Goal: Use online tool/utility: Utilize a website feature to perform a specific function

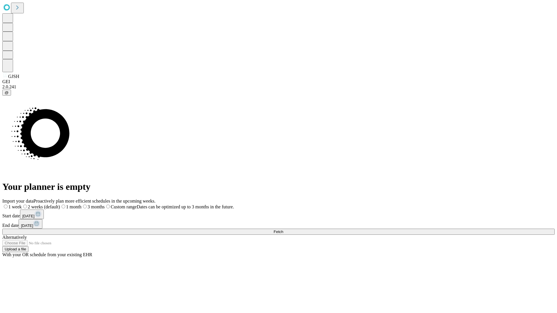
click at [283, 230] on span "Fetch" at bounding box center [278, 232] width 10 height 4
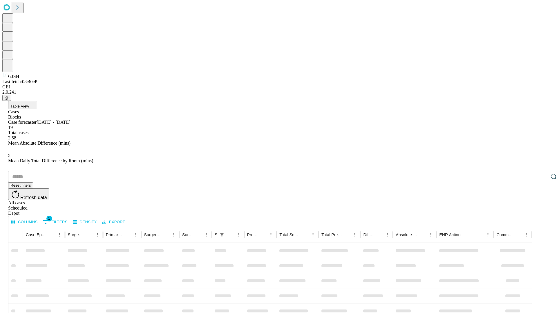
click at [29, 104] on span "Table View" at bounding box center [19, 106] width 19 height 4
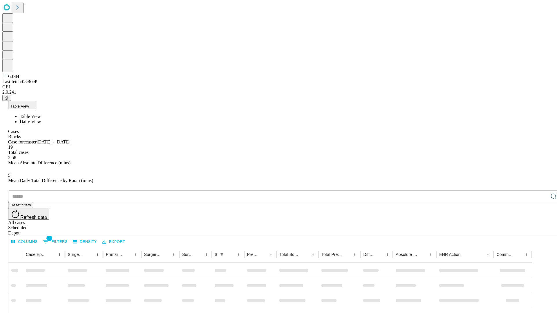
click at [41, 119] on span "Daily View" at bounding box center [30, 121] width 21 height 5
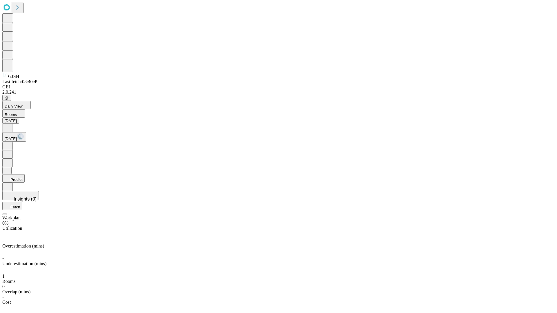
click at [25, 174] on button "Predict" at bounding box center [13, 178] width 22 height 8
